Goal: Entertainment & Leisure: Consume media (video, audio)

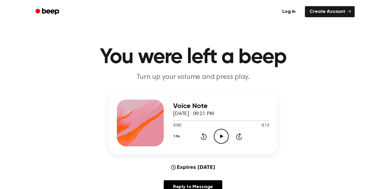
click at [225, 135] on icon "Play Audio" at bounding box center [221, 136] width 15 height 15
click at [225, 135] on icon "Pause Audio" at bounding box center [221, 136] width 15 height 15
click at [224, 132] on icon "Play Audio" at bounding box center [221, 136] width 15 height 15
click at [221, 136] on icon at bounding box center [221, 137] width 3 height 4
click at [226, 139] on icon "Pause Audio" at bounding box center [221, 136] width 15 height 15
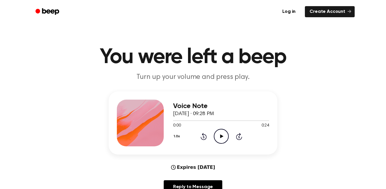
click at [224, 141] on icon "Play Audio" at bounding box center [221, 136] width 15 height 15
click at [221, 136] on icon "Pause Audio" at bounding box center [221, 136] width 15 height 15
click at [223, 140] on icon "Play Audio" at bounding box center [221, 136] width 15 height 15
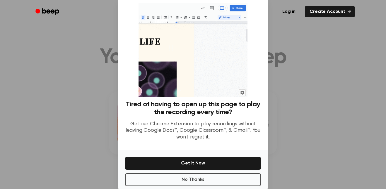
scroll to position [24, 0]
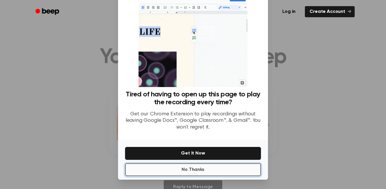
click at [217, 174] on button "No Thanks" at bounding box center [193, 170] width 136 height 13
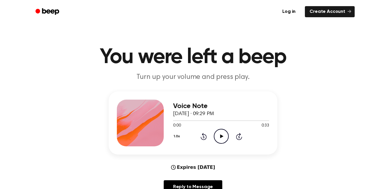
click at [222, 138] on icon "Play Audio" at bounding box center [221, 136] width 15 height 15
click at [222, 135] on icon "Pause Audio" at bounding box center [221, 136] width 15 height 15
click at [221, 131] on icon "Pause Audio" at bounding box center [221, 136] width 15 height 15
click at [216, 139] on icon "Play Audio" at bounding box center [221, 136] width 15 height 15
click at [227, 146] on div "Voice Note September 7, 2025 · 09:54 PM 0:00 0:17 Your browser does not support…" at bounding box center [221, 123] width 96 height 47
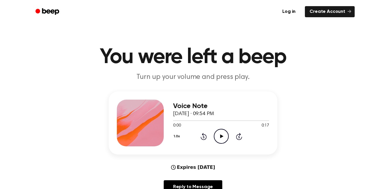
click at [227, 142] on icon "Play Audio" at bounding box center [221, 136] width 15 height 15
click at [220, 139] on icon "Pause Audio" at bounding box center [221, 136] width 15 height 15
click at [224, 139] on icon "Play Audio" at bounding box center [221, 136] width 15 height 15
click at [224, 139] on icon "Pause Audio" at bounding box center [221, 136] width 15 height 15
click at [219, 140] on icon "Play Audio" at bounding box center [221, 136] width 15 height 15
